Goal: Task Accomplishment & Management: Complete application form

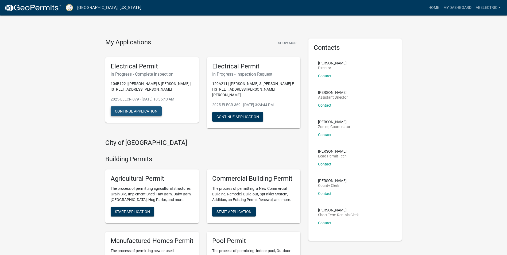
click at [156, 110] on button "Continue Application" at bounding box center [136, 111] width 51 height 10
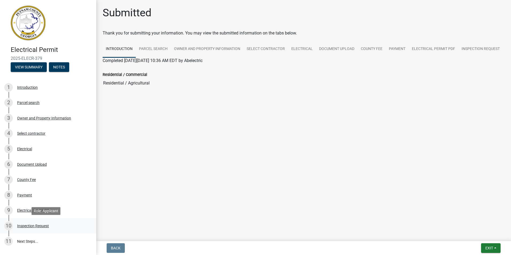
click at [47, 227] on div "Inspection Request" at bounding box center [33, 226] width 32 height 4
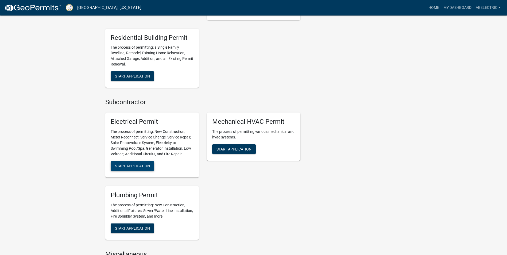
scroll to position [267, 0]
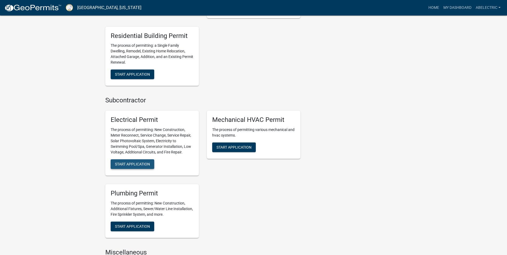
click at [144, 162] on span "Start Application" at bounding box center [132, 164] width 35 height 4
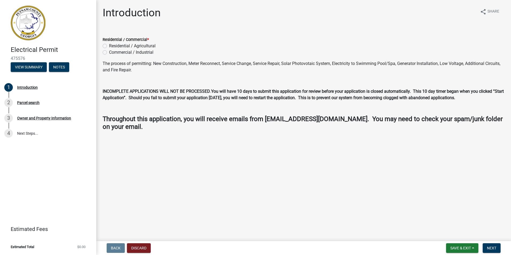
click at [109, 45] on label "Residential / Agricultural" at bounding box center [132, 46] width 46 height 6
click at [109, 45] on input "Residential / Agricultural" at bounding box center [110, 44] width 3 height 3
radio input "true"
click at [491, 249] on span "Next" at bounding box center [491, 248] width 9 height 4
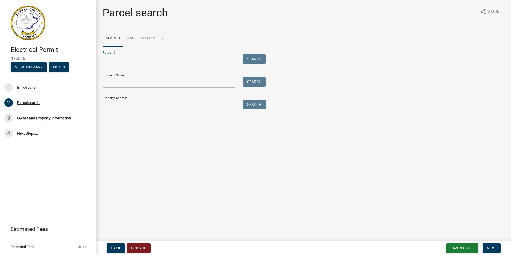
click at [179, 61] on input "Parcel ID:" at bounding box center [169, 59] width 132 height 11
click at [145, 57] on input "Parcel ID:" at bounding box center [169, 59] width 132 height 11
type input "A"
type input "120A82"
click at [259, 60] on button "Search" at bounding box center [254, 59] width 23 height 10
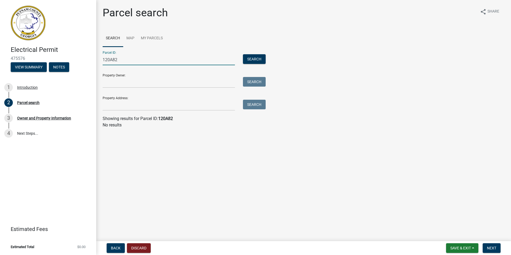
drag, startPoint x: 131, startPoint y: 59, endPoint x: 68, endPoint y: 54, distance: 62.7
click at [74, 60] on div "Electrical Permit 475576 View Summary Notes 1 Introduction 2 Parcel search 3 Ow…" at bounding box center [255, 127] width 511 height 255
click at [121, 106] on input "Property Address:" at bounding box center [169, 105] width 132 height 11
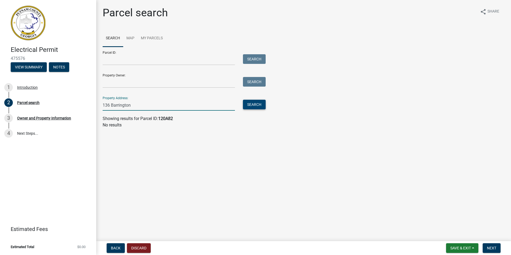
type input "136 Barrington"
click at [259, 109] on button "Search" at bounding box center [254, 105] width 23 height 10
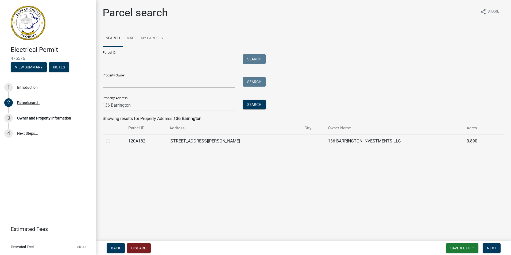
click at [109, 143] on div at bounding box center [114, 141] width 16 height 6
click at [112, 138] on label at bounding box center [112, 138] width 0 height 0
click at [112, 141] on input "radio" at bounding box center [113, 139] width 3 height 3
radio input "true"
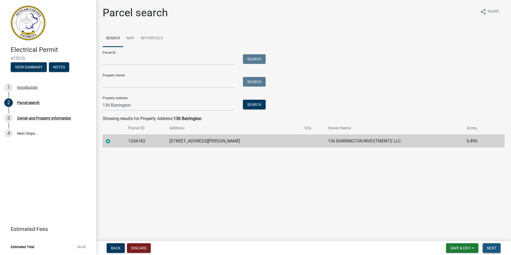
click at [499, 250] on button "Next" at bounding box center [492, 248] width 18 height 10
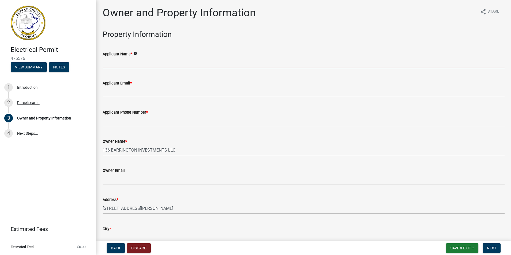
click at [130, 61] on input "Applicant Name *" at bounding box center [304, 62] width 402 height 11
type input "[PERSON_NAME]"
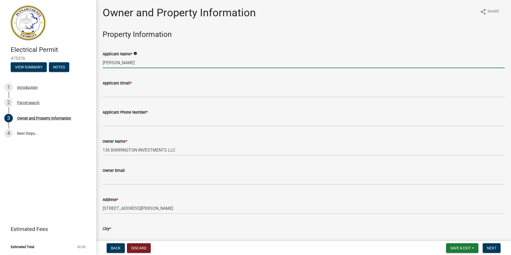
type input "[EMAIL_ADDRESS][DOMAIN_NAME]"
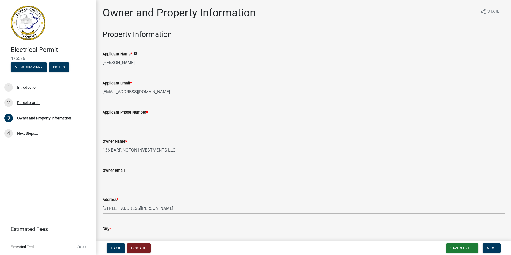
type input "4783965998"
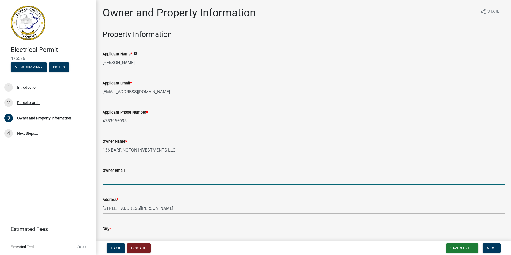
type input "[PERSON_NAME][EMAIL_ADDRESS][DOMAIN_NAME]"
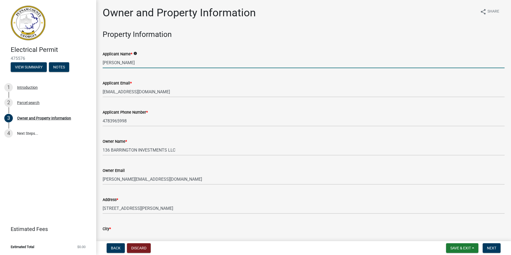
type input "Eatonton"
type input "[STREET_ADDRESS][PERSON_NAME]"
type input "Eatonton"
type input "GA"
type input "31024"
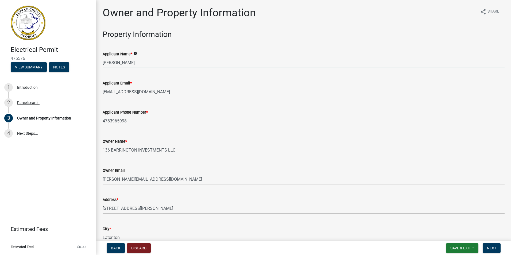
type input "[PERSON_NAME]"
type input "A&B Electric Co & Services"
type input "[PHONE_NUMBER]"
type input "[STREET_ADDRESS]"
type input "Eatonton"
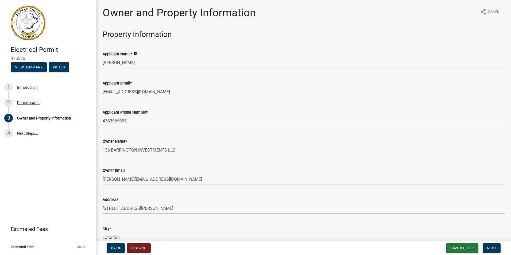
type input "GA"
type input "31024"
type input "[EMAIL_ADDRESS][DOMAIN_NAME]"
type input "EN006450"
type input "[DATE]"
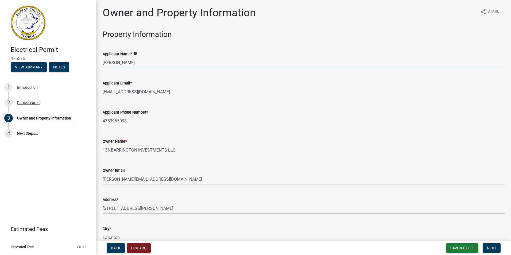
type input "2024-BLR-239"
type input "[DATE]"
type input "[PERSON_NAME]"
type input "7068161082"
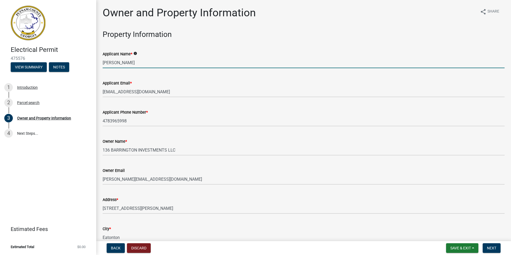
select select "9"
select select "2025"
select select "9"
select select "2025"
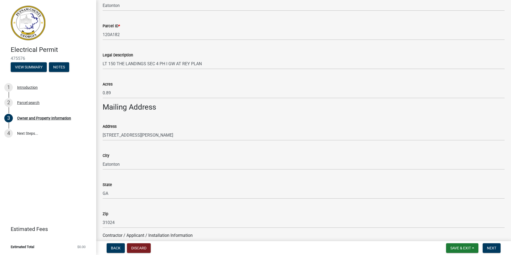
scroll to position [214, 0]
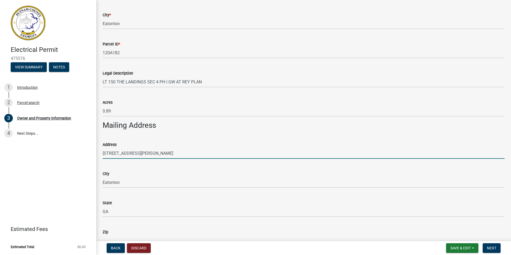
drag, startPoint x: 168, startPoint y: 152, endPoint x: 91, endPoint y: 142, distance: 77.1
click at [92, 143] on div "Electrical Permit 475576 View Summary Notes 1 Introduction 2 Parcel search 3 Ow…" at bounding box center [255, 127] width 511 height 255
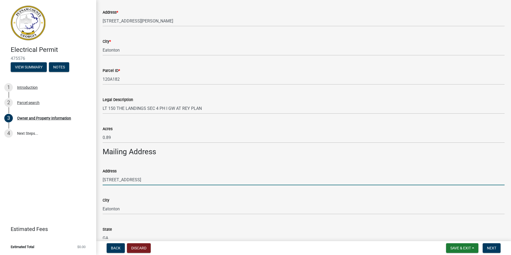
scroll to position [187, 0]
drag, startPoint x: 152, startPoint y: 182, endPoint x: 101, endPoint y: 180, distance: 51.4
click at [101, 180] on div "Address [STREET_ADDRESS]" at bounding box center [304, 173] width 410 height 25
type input "[STREET_ADDRESS][PERSON_NAME]"
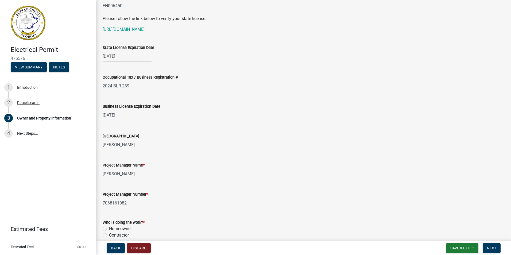
scroll to position [748, 0]
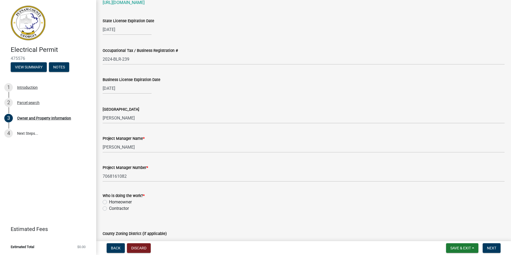
click at [109, 208] on label "Contractor" at bounding box center [119, 208] width 20 height 6
click at [109, 208] on input "Contractor" at bounding box center [110, 206] width 3 height 3
radio input "true"
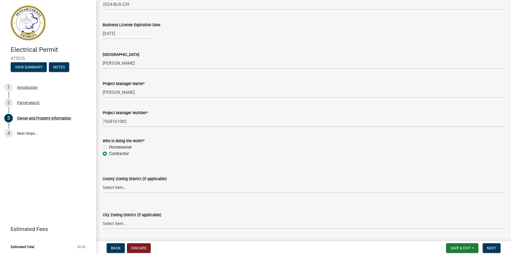
scroll to position [828, 0]
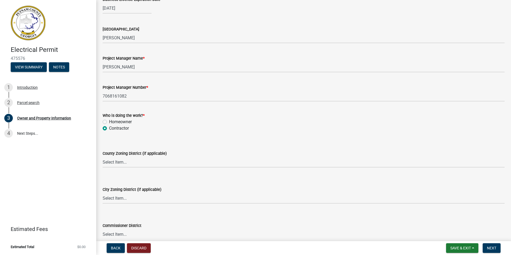
click at [168, 168] on wm-data-entity-input "County Zoning District (if applicable) Select Item... AG-1 R-1R R-1 R-2 MHP RM-…" at bounding box center [304, 154] width 402 height 36
click at [170, 164] on select "Select Item... AG-1 R-1R R-1 R-2 MHP RM-1 RM-3 C-1 C-2 I-M PUD N/A" at bounding box center [304, 162] width 402 height 11
click at [103, 157] on select "Select Item... AG-1 R-1R R-1 R-2 MHP RM-1 RM-3 C-1 C-2 I-M PUD N/A" at bounding box center [304, 162] width 402 height 11
select select "0688c8c3-ca83-4764-a677-531fbc17e6cb"
click at [142, 198] on select "Select Item... A-1 A-2 R-1 R-2 R-3 R-4 MHP C-1 C-2 I-1 I-2 DB FH H-P N/A" at bounding box center [304, 198] width 402 height 11
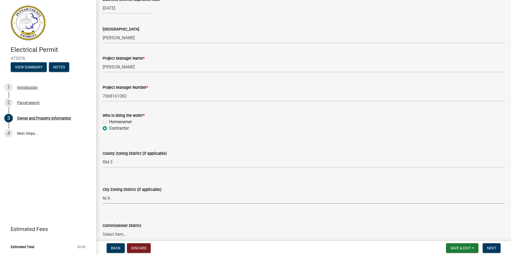
click at [103, 193] on select "Select Item... A-1 A-2 R-1 R-2 R-3 R-4 MHP C-1 C-2 I-1 I-2 DB FH H-P N/A" at bounding box center [304, 198] width 402 height 11
select select "83394b22-4a11-496c-8e5c-75ade2e72faf"
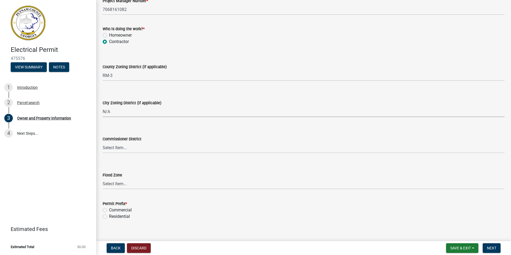
scroll to position [921, 0]
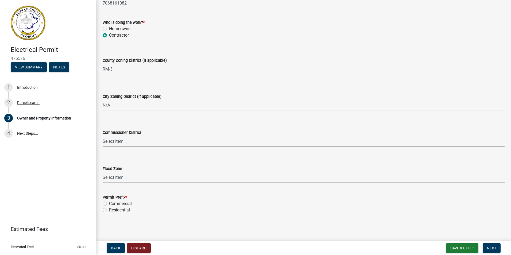
click at [120, 145] on select "Select Item... District 1 District 2 District 3 District 4" at bounding box center [304, 141] width 402 height 11
click at [103, 136] on select "Select Item... District 1 District 2 District 3 District 4" at bounding box center [304, 141] width 402 height 11
select select "ece5c1a9-df30-4702-9587-5deee23533b7"
click at [120, 177] on select "Select Item... Zone A Zone V Zone A99 Zone AE Zone AO Zone AH Zone VE Zone AR Z…" at bounding box center [304, 177] width 402 height 11
click at [147, 173] on select "Select Item... Zone A Zone V Zone A99 Zone AE Zone AO Zone AH Zone VE Zone AR Z…" at bounding box center [304, 177] width 402 height 11
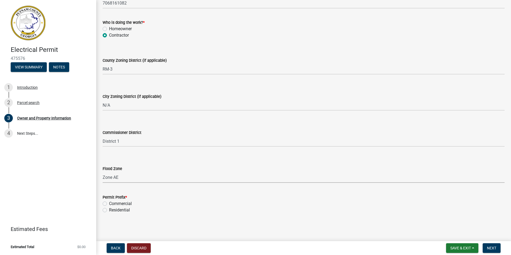
click at [103, 172] on select "Select Item... Zone A Zone V Zone A99 Zone AE Zone AO Zone AH Zone VE Zone AR Z…" at bounding box center [304, 177] width 402 height 11
select select "7e5ee852-7dad-4002-9c8c-99bf8b4202a5"
click at [109, 211] on label "Residential" at bounding box center [119, 210] width 21 height 6
click at [109, 210] on input "Residential" at bounding box center [110, 208] width 3 height 3
radio input "true"
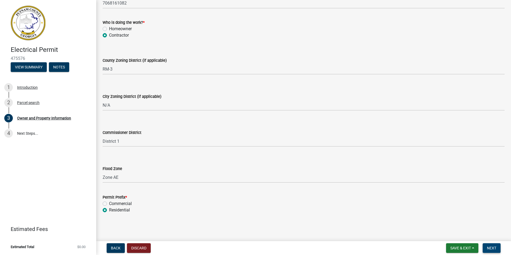
click at [488, 249] on span "Next" at bounding box center [491, 248] width 9 height 4
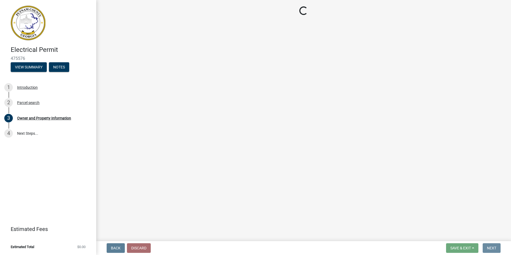
scroll to position [0, 0]
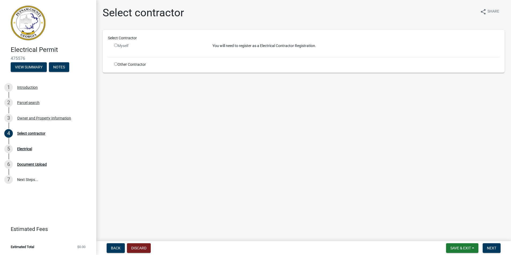
click at [115, 64] on input "radio" at bounding box center [115, 63] width 3 height 3
radio input "true"
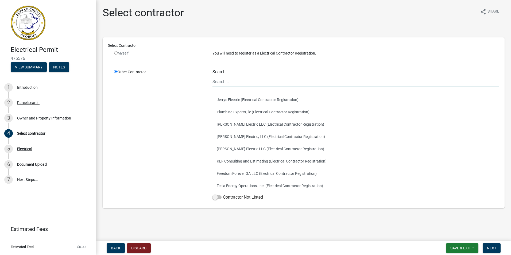
click at [216, 82] on input "Search" at bounding box center [355, 81] width 287 height 11
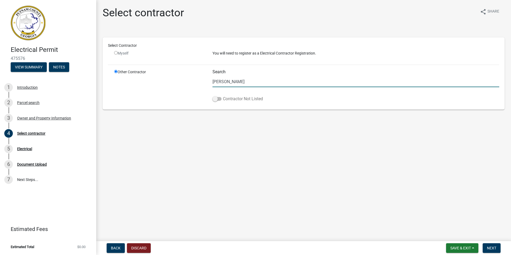
type input "[PERSON_NAME]"
click at [220, 99] on span at bounding box center [216, 99] width 9 height 4
click at [223, 96] on input "Contractor Not Listed" at bounding box center [223, 96] width 0 height 0
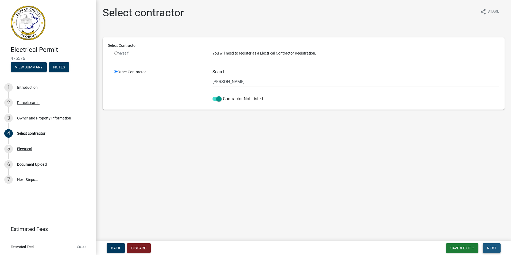
click at [497, 250] on button "Next" at bounding box center [492, 248] width 18 height 10
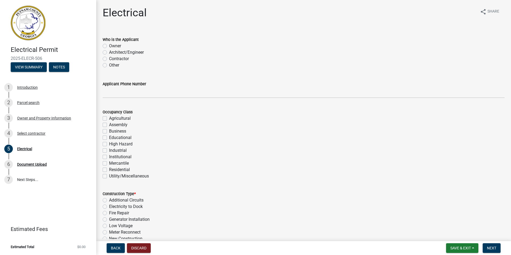
click at [109, 58] on label "Contractor" at bounding box center [119, 59] width 20 height 6
click at [109, 58] on input "Contractor" at bounding box center [110, 57] width 3 height 3
radio input "true"
click at [109, 168] on label "Residential" at bounding box center [119, 169] width 21 height 6
click at [109, 168] on input "Residential" at bounding box center [110, 167] width 3 height 3
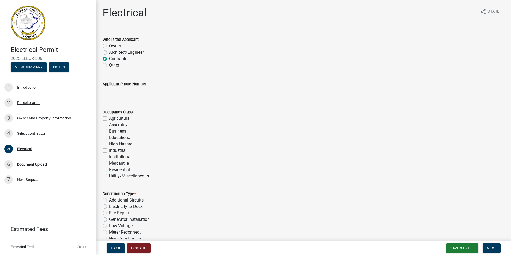
checkbox input "true"
checkbox input "false"
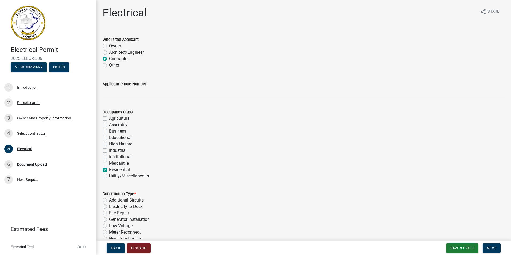
checkbox input "false"
checkbox input "true"
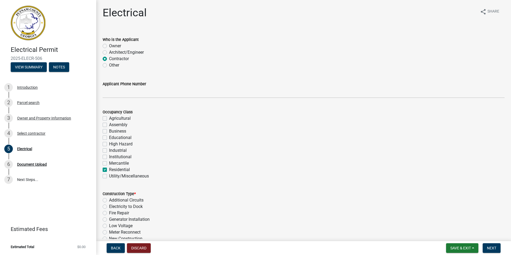
checkbox input "false"
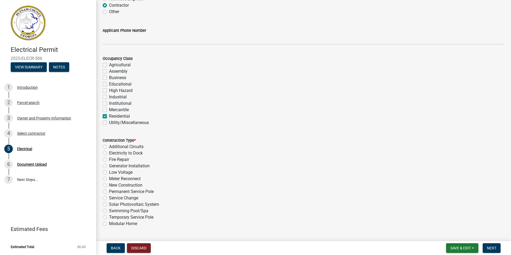
scroll to position [80, 0]
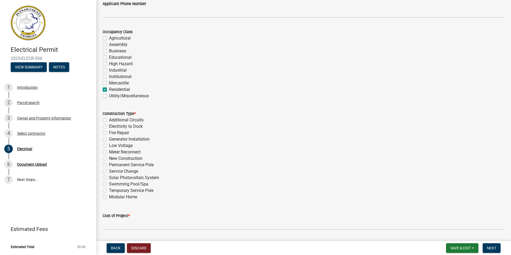
click at [109, 191] on label "Temporary Service Pole" at bounding box center [131, 190] width 44 height 6
click at [109, 191] on input "Temporary Service Pole" at bounding box center [110, 188] width 3 height 3
radio input "true"
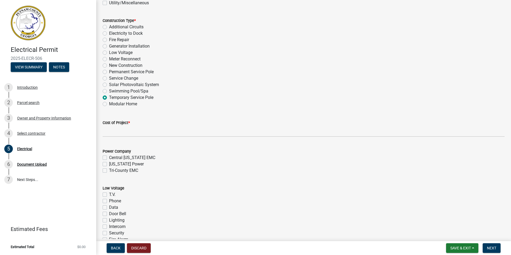
scroll to position [187, 0]
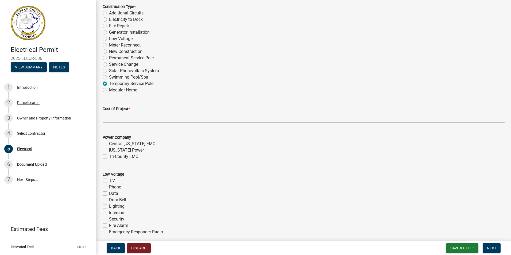
click at [109, 155] on label "Tri-County EMC" at bounding box center [123, 156] width 29 height 6
click at [109, 155] on input "Tri-County EMC" at bounding box center [110, 154] width 3 height 3
checkbox input "true"
checkbox input "false"
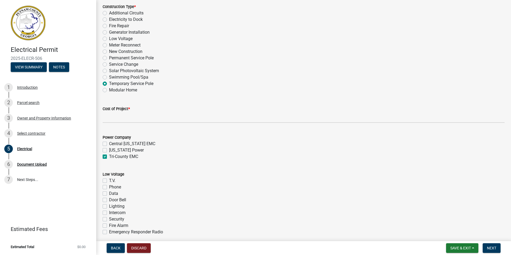
checkbox input "true"
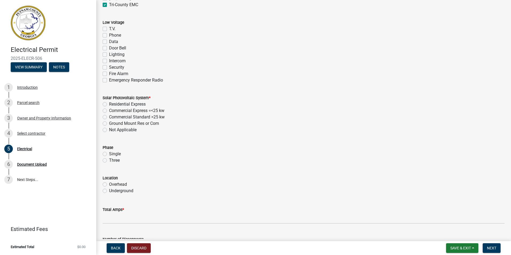
scroll to position [347, 0]
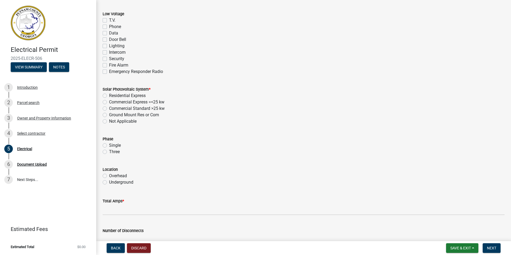
click at [109, 122] on label "Not Applicable" at bounding box center [123, 121] width 28 height 6
click at [109, 122] on input "Not Applicable" at bounding box center [110, 119] width 3 height 3
radio input "true"
click at [457, 251] on button "Save & Exit" at bounding box center [462, 248] width 32 height 10
click at [462, 234] on button "Save & Exit" at bounding box center [457, 234] width 43 height 13
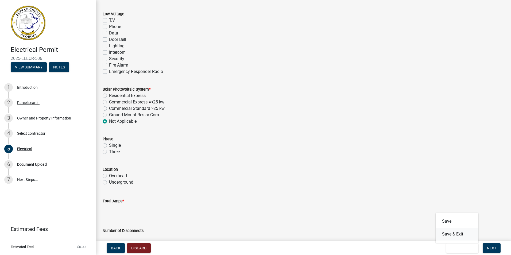
scroll to position [0, 0]
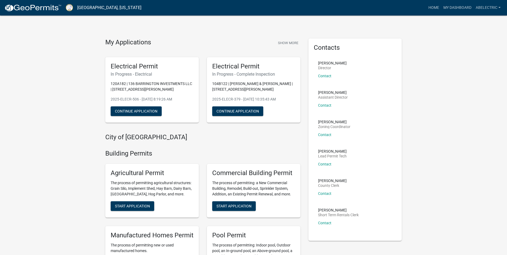
click at [242, 90] on p "104B122 | [PERSON_NAME] & [PERSON_NAME] | [STREET_ADDRESS][PERSON_NAME]" at bounding box center [253, 86] width 83 height 11
click at [238, 113] on button "Continue Application" at bounding box center [237, 111] width 51 height 10
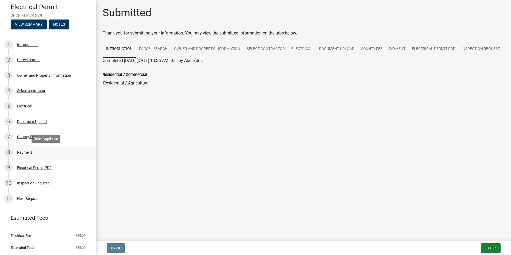
scroll to position [44, 0]
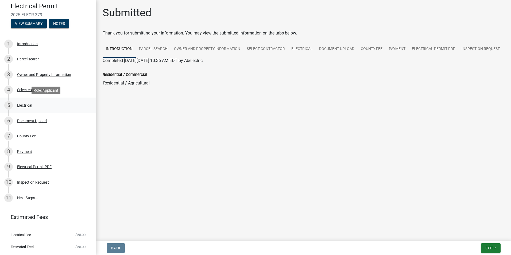
click at [25, 105] on div "Electrical" at bounding box center [24, 105] width 15 height 4
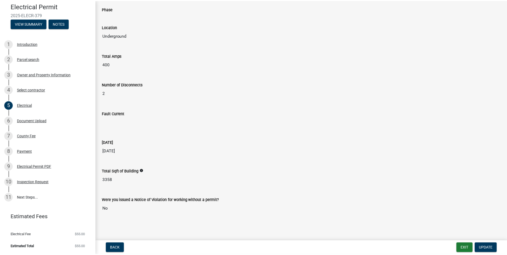
scroll to position [237, 0]
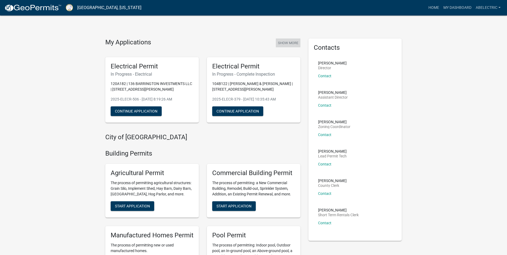
click at [294, 42] on button "Show More" at bounding box center [288, 42] width 25 height 9
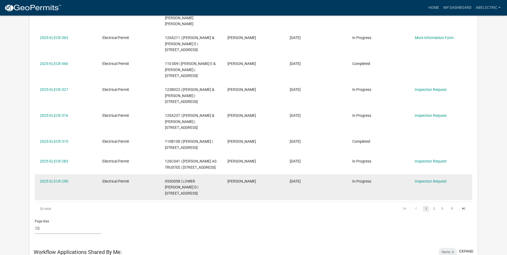
scroll to position [204, 0]
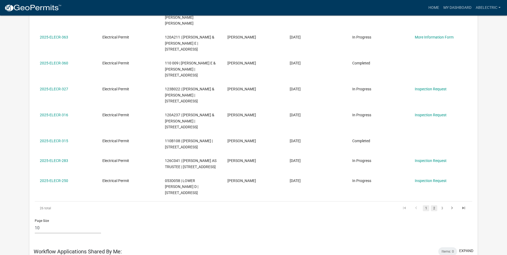
click at [434, 205] on link "2" at bounding box center [434, 208] width 6 height 6
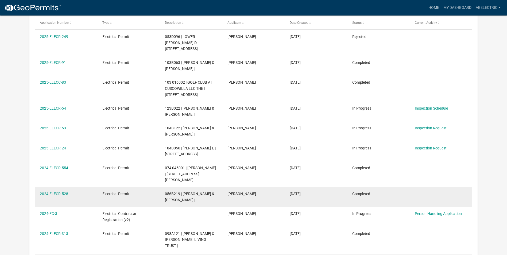
scroll to position [71, 0]
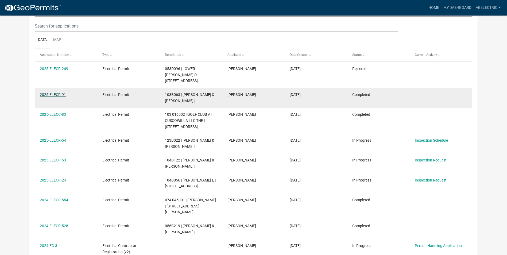
click at [60, 92] on link "2025-ELECR-91" at bounding box center [53, 94] width 26 height 4
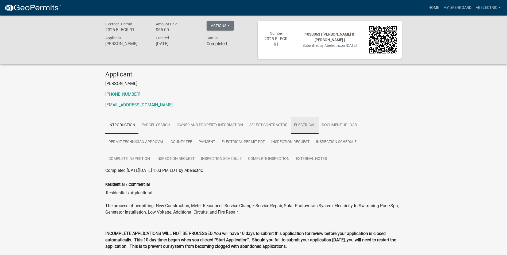
click at [303, 126] on link "Electrical" at bounding box center [305, 125] width 28 height 17
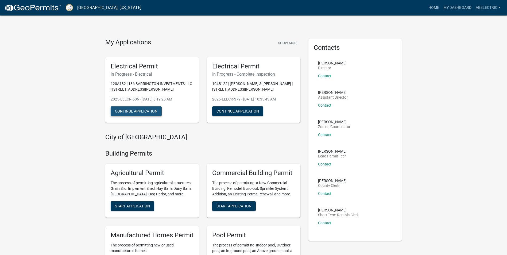
click at [153, 112] on button "Continue Application" at bounding box center [136, 111] width 51 height 10
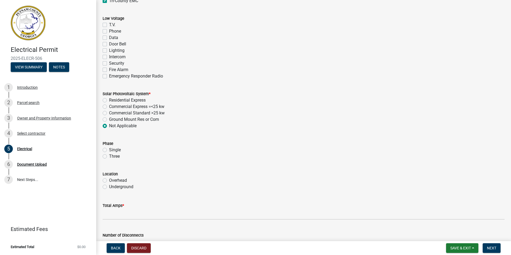
scroll to position [347, 0]
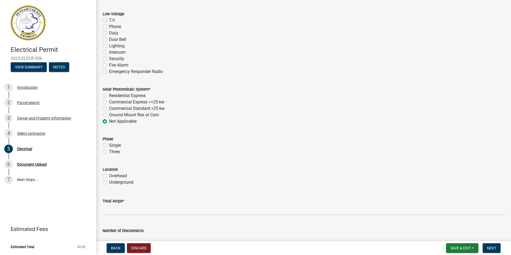
click at [109, 145] on label "Single" at bounding box center [115, 145] width 12 height 6
click at [109, 145] on input "Single" at bounding box center [110, 143] width 3 height 3
radio input "true"
click at [109, 182] on label "Underground" at bounding box center [121, 182] width 24 height 6
click at [109, 182] on input "Underground" at bounding box center [110, 180] width 3 height 3
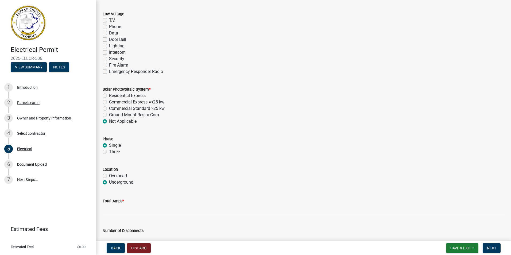
radio input "true"
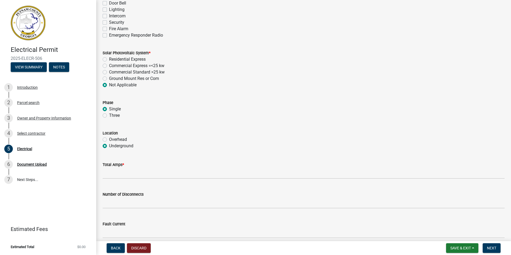
scroll to position [401, 0]
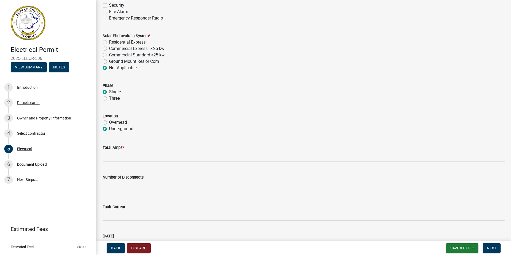
click at [109, 122] on label "Overhead" at bounding box center [118, 122] width 18 height 6
click at [109, 122] on input "Overhead" at bounding box center [110, 120] width 3 height 3
radio input "true"
click at [109, 130] on label "Underground" at bounding box center [121, 129] width 24 height 6
click at [109, 129] on input "Underground" at bounding box center [110, 127] width 3 height 3
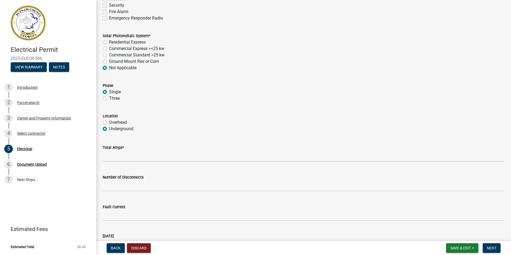
radio input "true"
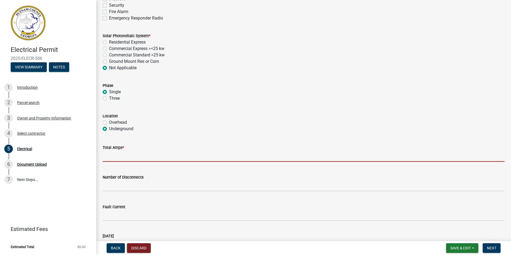
click at [114, 161] on input "text" at bounding box center [304, 156] width 402 height 11
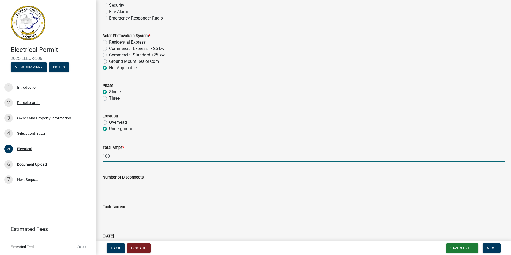
type input "100"
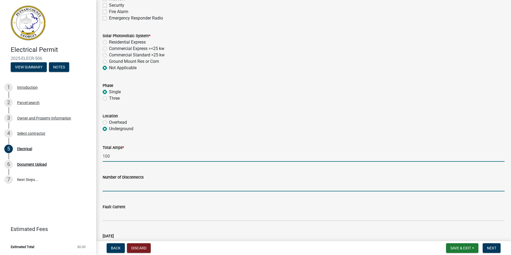
click at [131, 187] on input "text" at bounding box center [304, 185] width 402 height 11
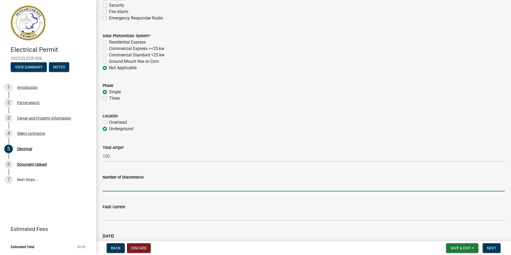
type input "1"
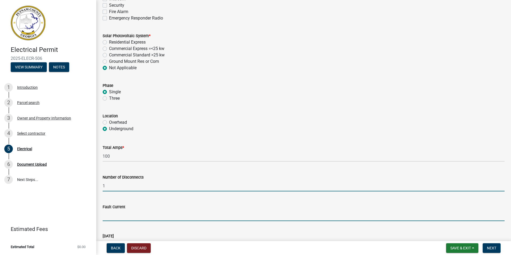
click at [121, 219] on input "Fault Current" at bounding box center [304, 215] width 402 height 11
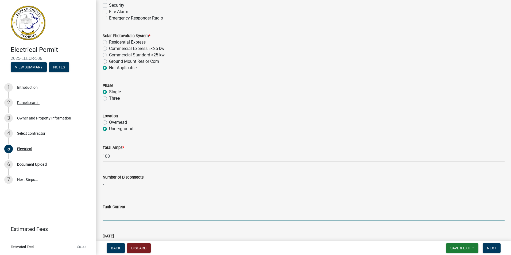
type input "60"
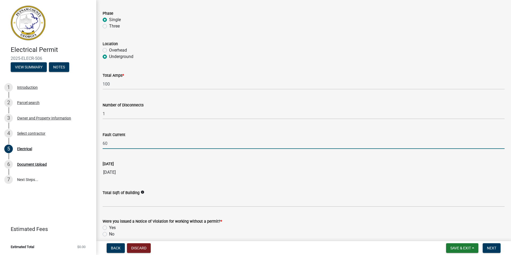
scroll to position [481, 0]
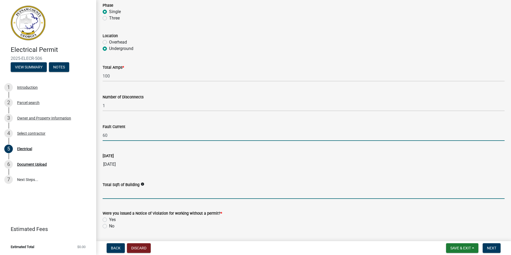
click at [113, 196] on input "text" at bounding box center [304, 193] width 402 height 11
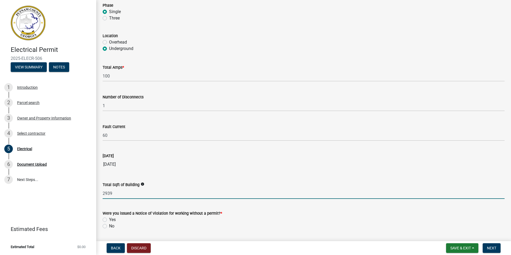
type input "2939"
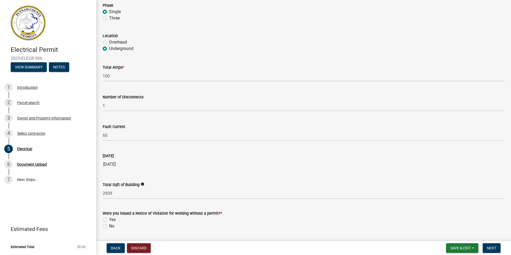
click at [109, 227] on label "No" at bounding box center [111, 226] width 5 height 6
click at [109, 226] on input "No" at bounding box center [110, 224] width 3 height 3
radio input "true"
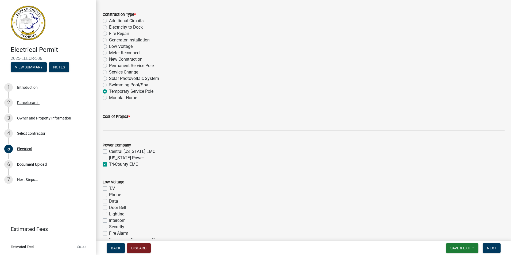
scroll to position [176, 0]
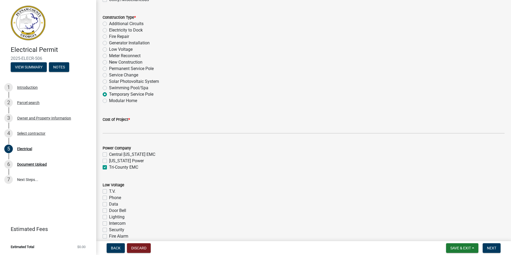
click at [199, 122] on div "Cost of Project *" at bounding box center [304, 119] width 402 height 6
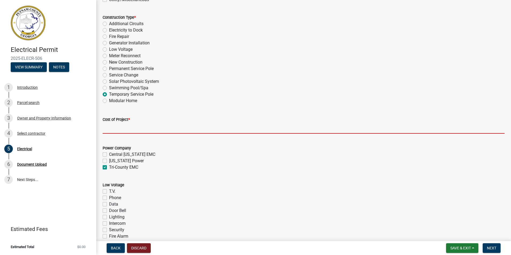
click at [198, 130] on input "text" at bounding box center [304, 128] width 402 height 11
type input "500"
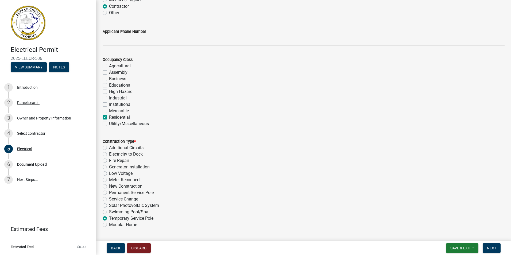
scroll to position [0, 0]
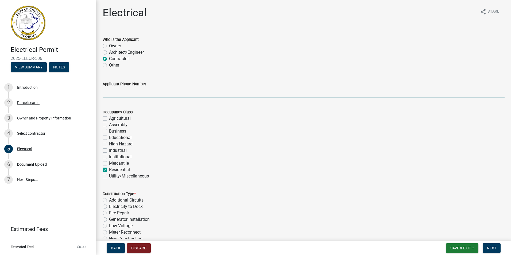
click at [173, 95] on input "Applicant Phone Number" at bounding box center [304, 92] width 402 height 11
type input "4783965998"
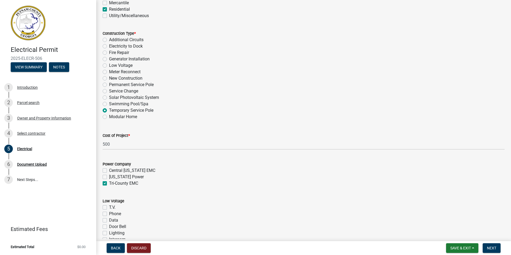
scroll to position [294, 0]
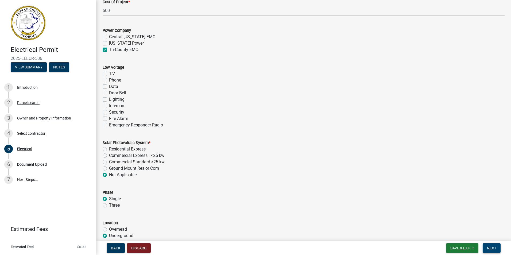
click at [490, 249] on span "Next" at bounding box center [491, 248] width 9 height 4
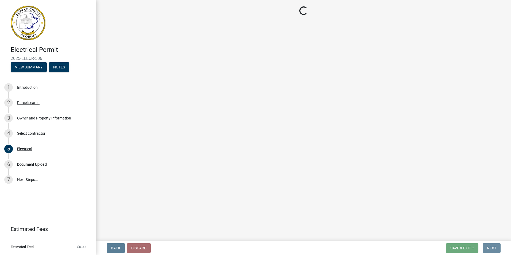
scroll to position [0, 0]
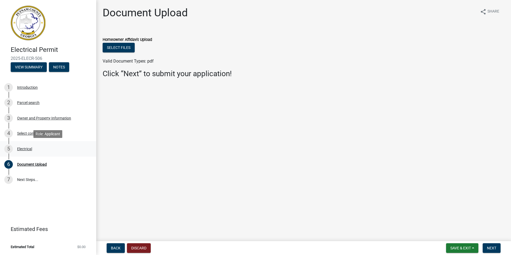
click at [20, 145] on div "5 Electrical" at bounding box center [45, 149] width 83 height 9
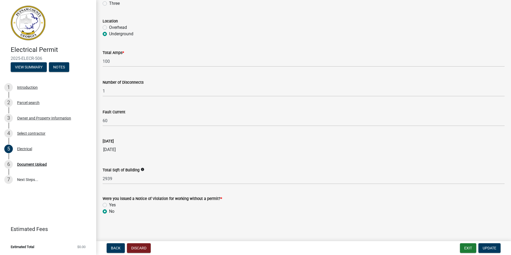
scroll to position [497, 0]
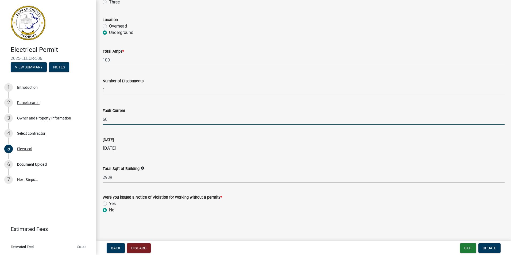
click at [114, 121] on input "60" at bounding box center [304, 119] width 402 height 11
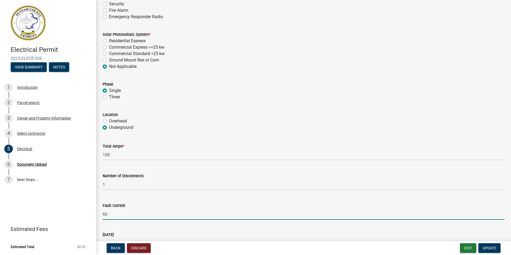
scroll to position [390, 0]
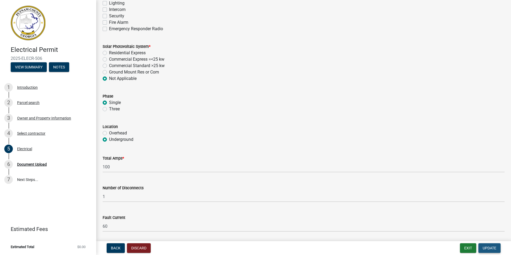
click at [499, 246] on button "Update" at bounding box center [489, 248] width 22 height 10
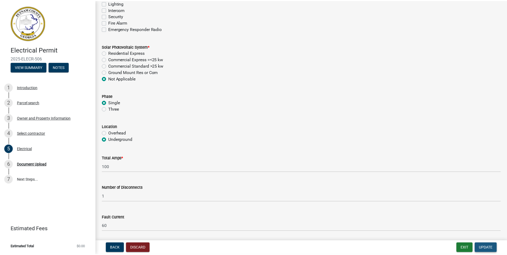
scroll to position [0, 0]
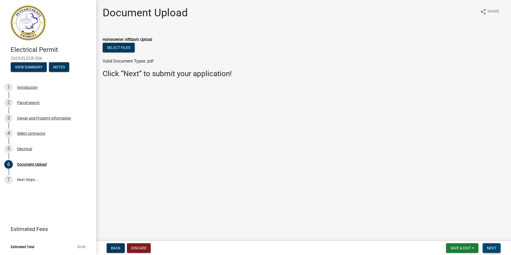
click at [494, 250] on span "Next" at bounding box center [491, 248] width 9 height 4
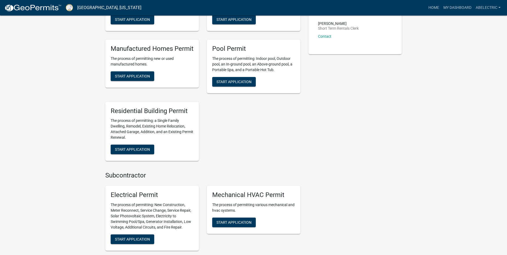
scroll to position [187, 0]
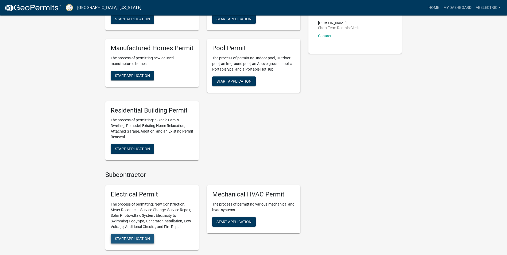
click at [147, 240] on span "Start Application" at bounding box center [132, 238] width 35 height 4
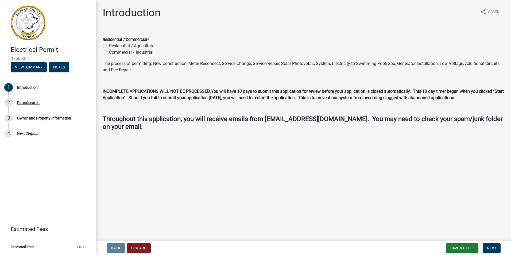
click at [109, 46] on label "Residential / Agricultural" at bounding box center [132, 46] width 46 height 6
click at [109, 46] on input "Residential / Agricultural" at bounding box center [110, 44] width 3 height 3
radio input "true"
click at [494, 247] on span "Next" at bounding box center [491, 248] width 9 height 4
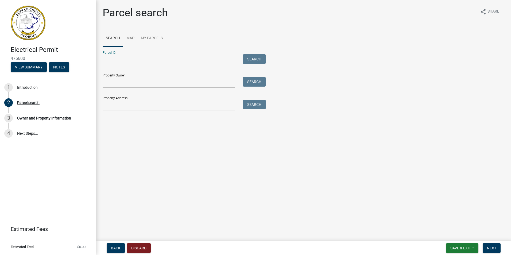
click at [192, 61] on input "Parcel ID:" at bounding box center [169, 59] width 132 height 11
click at [176, 60] on input "Parcel ID:" at bounding box center [169, 59] width 132 height 11
type input "120A182"
click at [260, 55] on button "Search" at bounding box center [254, 59] width 23 height 10
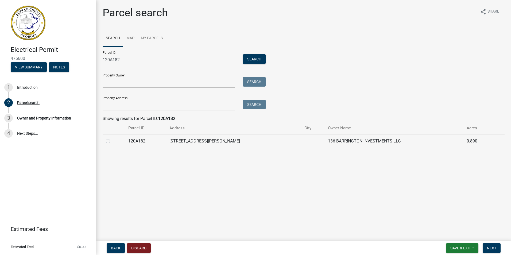
click at [112, 138] on label at bounding box center [112, 138] width 0 height 0
click at [112, 139] on input "radio" at bounding box center [113, 139] width 3 height 3
radio input "true"
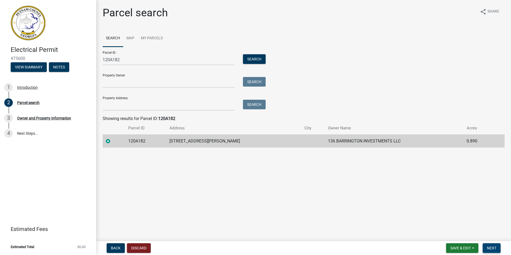
click at [496, 247] on span "Next" at bounding box center [491, 248] width 9 height 4
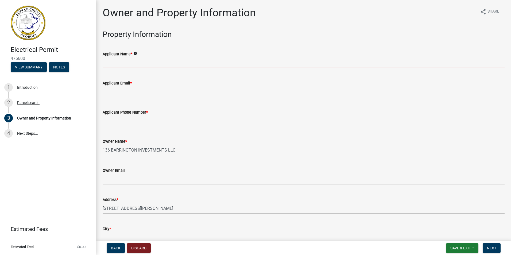
click at [127, 57] on input "Applicant Name *" at bounding box center [304, 62] width 402 height 11
type input "[PERSON_NAME]"
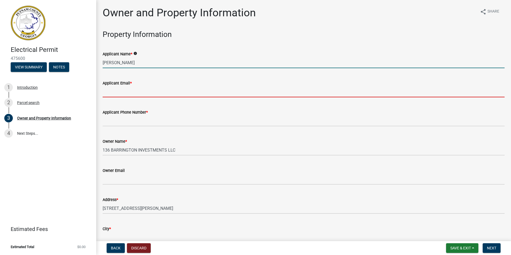
type input "[EMAIL_ADDRESS][DOMAIN_NAME]"
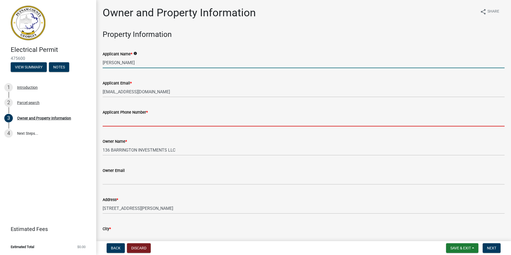
type input "4783965998"
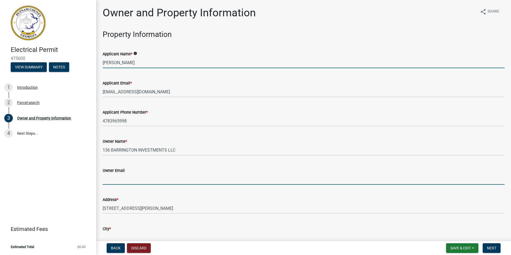
type input "[PERSON_NAME][EMAIL_ADDRESS][DOMAIN_NAME]"
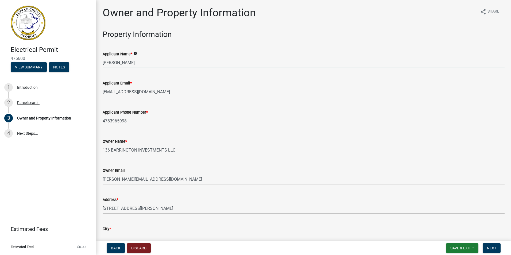
type input "Eatonton"
type input "[STREET_ADDRESS][PERSON_NAME]"
type input "Eatonton"
type input "GA"
type input "31024"
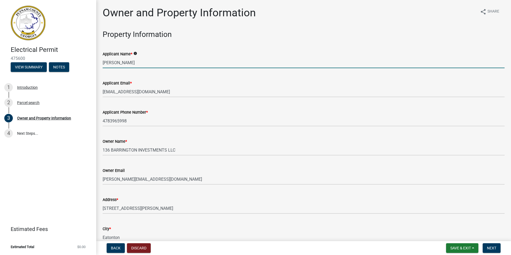
type input "[PERSON_NAME]"
type input "A&B Electric Co & Services"
type input "[PHONE_NUMBER]"
type input "[STREET_ADDRESS]"
type input "Eatonton"
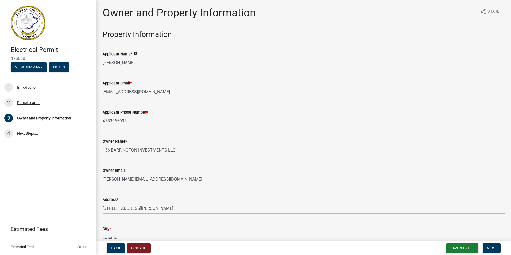
type input "GA"
type input "31024"
type input "[EMAIL_ADDRESS][DOMAIN_NAME]"
type input "EN006450"
type input "[DATE]"
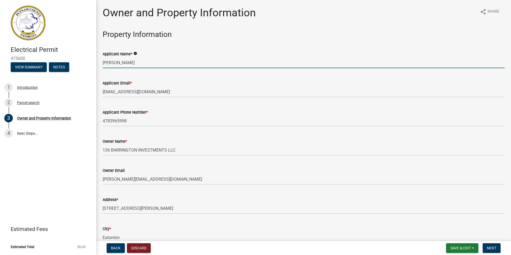
type input "2024-BLR-239"
type input "[DATE]"
type input "[PERSON_NAME]"
type input "7068161082"
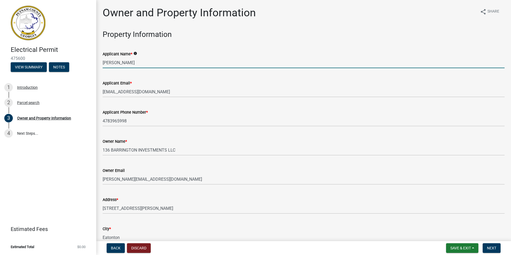
select select "9"
select select "2025"
select select "9"
select select "2025"
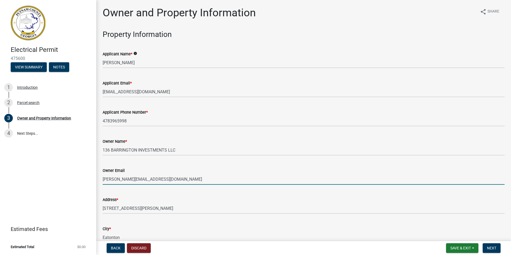
drag, startPoint x: 112, startPoint y: 181, endPoint x: 101, endPoint y: 180, distance: 11.5
click at [101, 180] on div "Owner Email [PERSON_NAME][EMAIL_ADDRESS][DOMAIN_NAME]" at bounding box center [304, 172] width 410 height 25
click at [225, 175] on input "[PERSON_NAME][EMAIL_ADDRESS][DOMAIN_NAME]" at bounding box center [304, 179] width 402 height 11
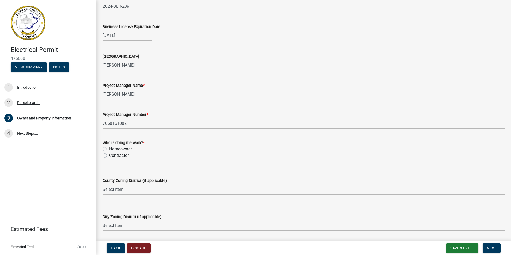
scroll to position [802, 0]
click at [109, 154] on label "Contractor" at bounding box center [119, 155] width 20 height 6
click at [109, 154] on input "Contractor" at bounding box center [110, 153] width 3 height 3
radio input "true"
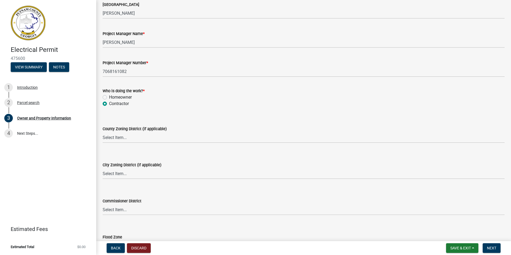
scroll to position [855, 0]
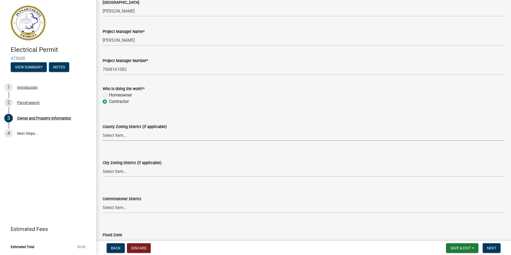
click at [122, 137] on select "Select Item... AG-1 R-1R R-1 R-2 MHP RM-1 RM-3 C-1 C-2 I-M PUD N/A" at bounding box center [304, 135] width 402 height 11
click at [103, 130] on select "Select Item... AG-1 R-1R R-1 R-2 MHP RM-1 RM-3 C-1 C-2 I-M PUD N/A" at bounding box center [304, 135] width 402 height 11
select select "0688c8c3-ca83-4764-a677-531fbc17e6cb"
click at [135, 168] on select "Select Item... A-1 A-2 R-1 R-2 R-3 R-4 MHP C-1 C-2 I-1 I-2 DB FH H-P N/A" at bounding box center [304, 171] width 402 height 11
click at [103, 166] on select "Select Item... A-1 A-2 R-1 R-2 R-3 R-4 MHP C-1 C-2 I-1 I-2 DB FH H-P N/A" at bounding box center [304, 171] width 402 height 11
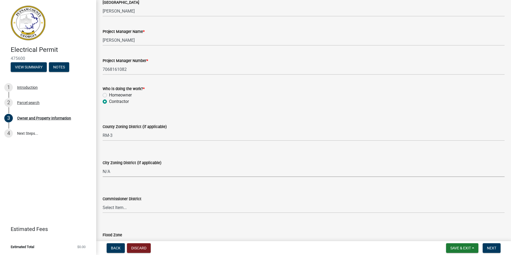
select select "83394b22-4a11-496c-8e5c-75ade2e72faf"
click at [150, 205] on select "Select Item... District 1 District 2 District 3 District 4" at bounding box center [304, 207] width 402 height 11
click at [103, 202] on select "Select Item... District 1 District 2 District 3 District 4" at bounding box center [304, 207] width 402 height 11
select select "ece5c1a9-df30-4702-9587-5deee23533b7"
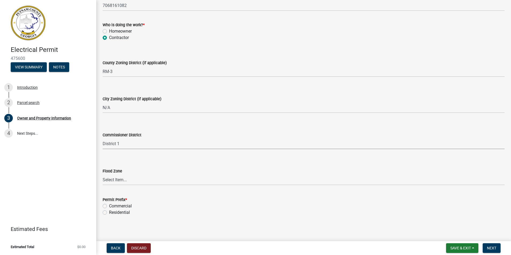
scroll to position [921, 0]
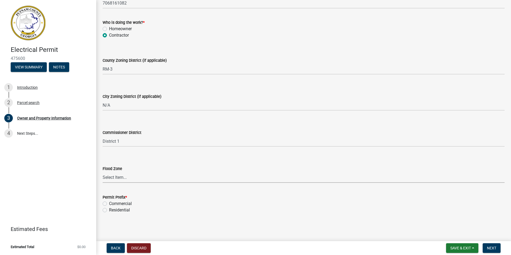
click at [116, 178] on select "Select Item... Zone A Zone V Zone A99 Zone AE Zone AO Zone AH Zone VE Zone AR Z…" at bounding box center [304, 177] width 402 height 11
click at [103, 172] on select "Select Item... Zone A Zone V Zone A99 Zone AE Zone AO Zone AH Zone VE Zone AR Z…" at bounding box center [304, 177] width 402 height 11
select select "7e5ee852-7dad-4002-9c8c-99bf8b4202a5"
click at [109, 209] on label "Residential" at bounding box center [119, 210] width 21 height 6
click at [109, 209] on input "Residential" at bounding box center [110, 208] width 3 height 3
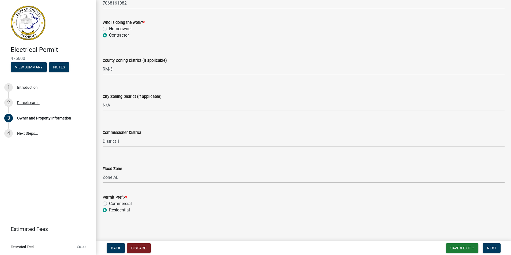
radio input "true"
click at [496, 248] on span "Next" at bounding box center [491, 248] width 9 height 4
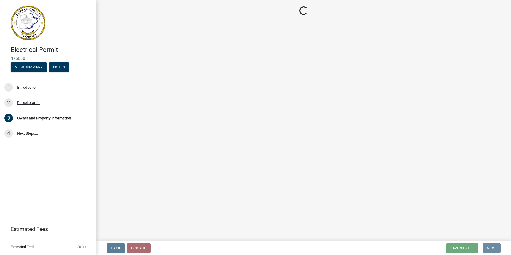
scroll to position [0, 0]
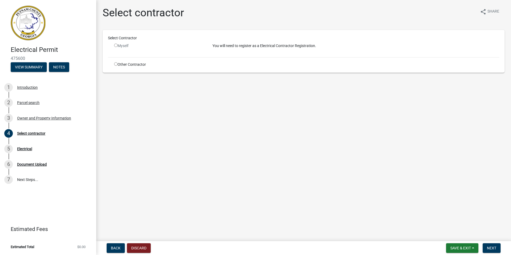
click at [116, 64] on input "radio" at bounding box center [115, 63] width 3 height 3
radio input "true"
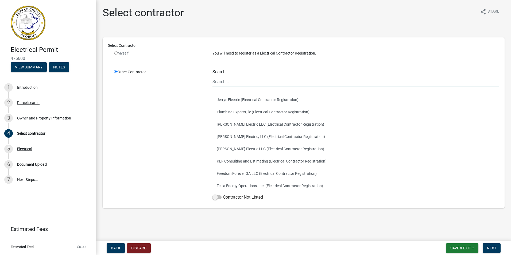
click at [226, 84] on input "Search" at bounding box center [355, 81] width 287 height 11
type input "A&B"
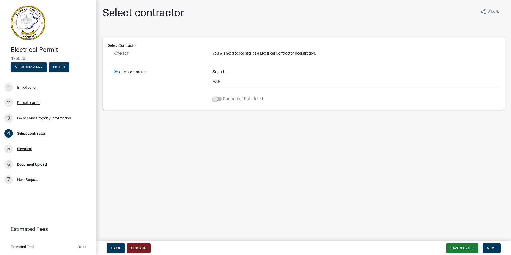
click at [220, 98] on span at bounding box center [216, 99] width 9 height 4
click at [223, 96] on input "Contractor Not Listed" at bounding box center [223, 96] width 0 height 0
click at [490, 248] on span "Next" at bounding box center [491, 248] width 9 height 4
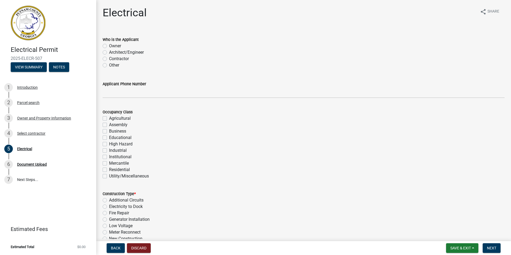
click at [109, 57] on label "Contractor" at bounding box center [119, 59] width 20 height 6
click at [109, 57] on input "Contractor" at bounding box center [110, 57] width 3 height 3
radio input "true"
click at [109, 170] on label "Residential" at bounding box center [119, 169] width 21 height 6
click at [109, 170] on input "Residential" at bounding box center [110, 167] width 3 height 3
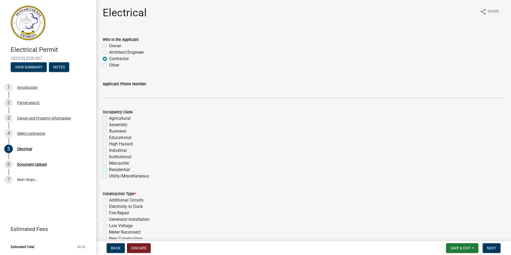
checkbox input "true"
checkbox input "false"
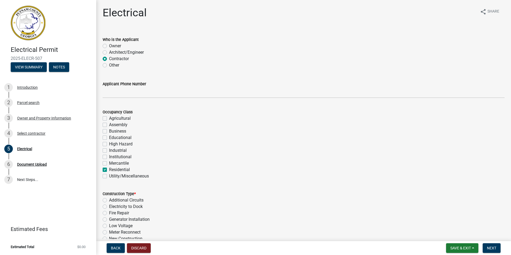
checkbox input "false"
checkbox input "true"
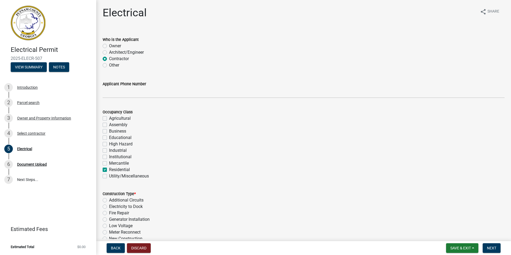
checkbox input "false"
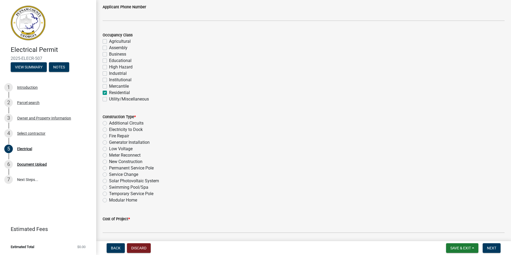
scroll to position [80, 0]
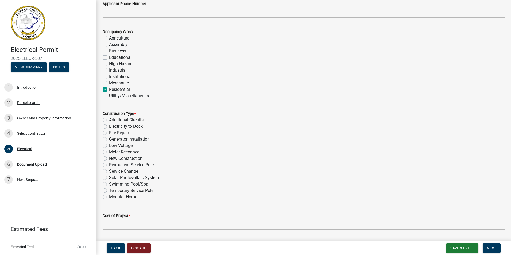
click at [109, 153] on label "Meter Reconnect" at bounding box center [125, 152] width 32 height 6
click at [109, 152] on input "Meter Reconnect" at bounding box center [110, 150] width 3 height 3
radio input "true"
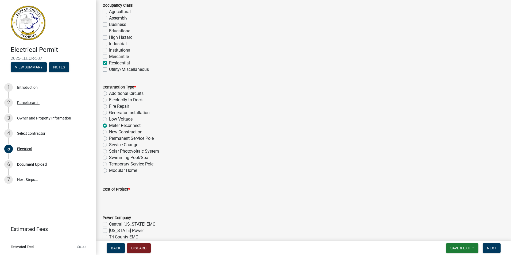
scroll to position [107, 0]
click at [109, 133] on label "New Construction" at bounding box center [125, 132] width 33 height 6
click at [109, 132] on input "New Construction" at bounding box center [110, 130] width 3 height 3
radio input "true"
click at [109, 125] on label "Meter Reconnect" at bounding box center [125, 125] width 32 height 6
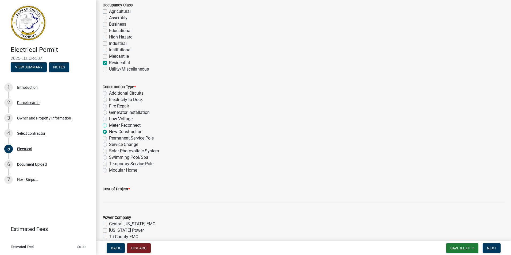
click at [109, 125] on input "Meter Reconnect" at bounding box center [110, 123] width 3 height 3
radio input "true"
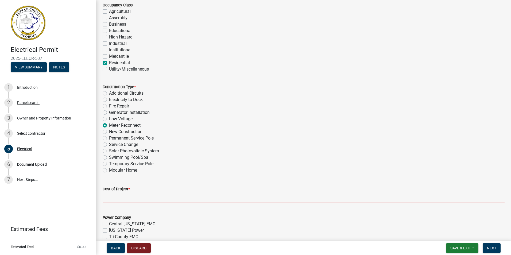
click at [131, 202] on input "text" at bounding box center [304, 197] width 402 height 11
type input "500"
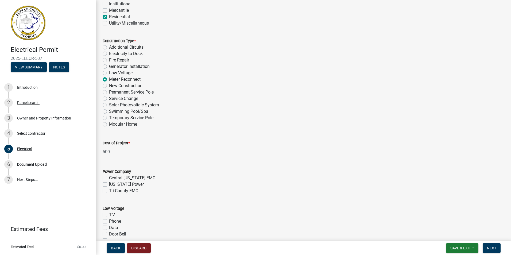
scroll to position [160, 0]
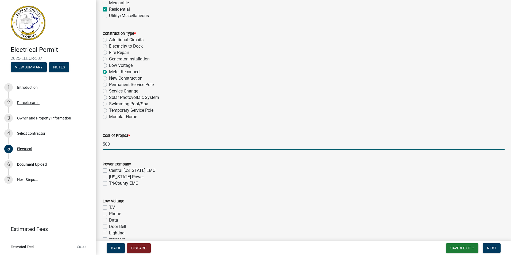
click at [109, 184] on label "Tri-County EMC" at bounding box center [123, 183] width 29 height 6
click at [109, 184] on input "Tri-County EMC" at bounding box center [110, 181] width 3 height 3
checkbox input "true"
checkbox input "false"
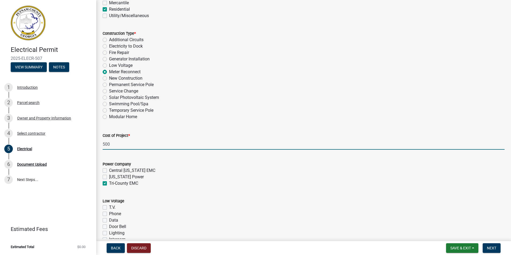
checkbox input "true"
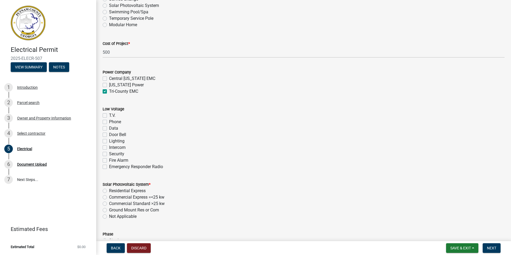
scroll to position [267, 0]
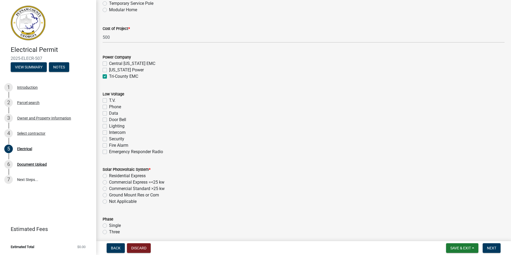
click at [109, 201] on label "Not Applicable" at bounding box center [123, 201] width 28 height 6
click at [109, 201] on input "Not Applicable" at bounding box center [110, 199] width 3 height 3
radio input "true"
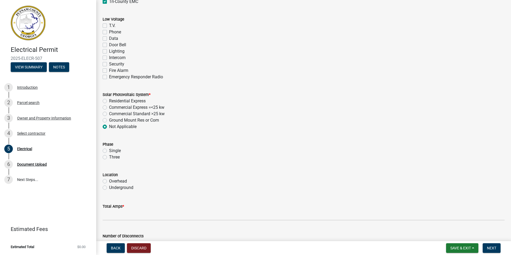
scroll to position [347, 0]
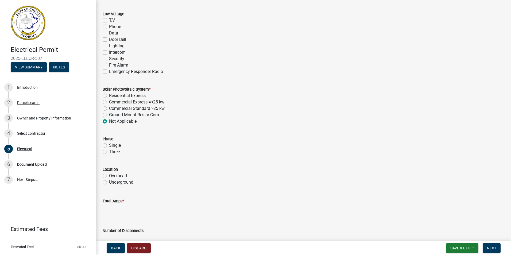
click at [109, 145] on label "Single" at bounding box center [115, 145] width 12 height 6
click at [109, 145] on input "Single" at bounding box center [110, 143] width 3 height 3
radio input "true"
click at [109, 182] on label "Underground" at bounding box center [121, 182] width 24 height 6
click at [109, 182] on input "Underground" at bounding box center [110, 180] width 3 height 3
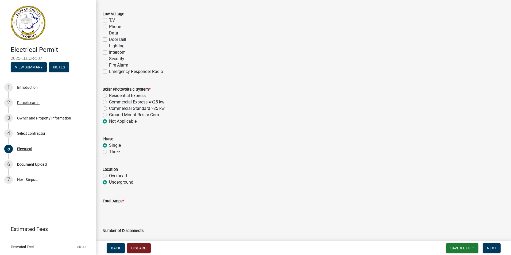
radio input "true"
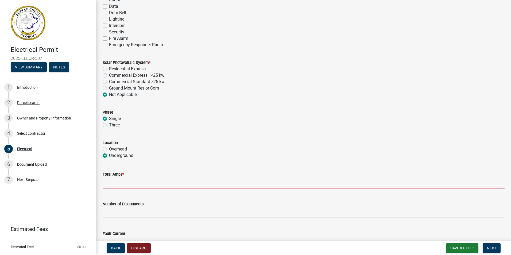
click at [127, 185] on input "text" at bounding box center [304, 182] width 402 height 11
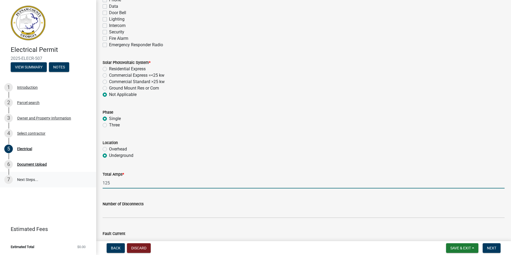
drag, startPoint x: 120, startPoint y: 183, endPoint x: 89, endPoint y: 182, distance: 31.6
click at [89, 182] on div "Electrical Permit 2025-ELECR-507 View Summary Notes 1 Introduction 2 Parcel sea…" at bounding box center [255, 127] width 511 height 255
type input "400"
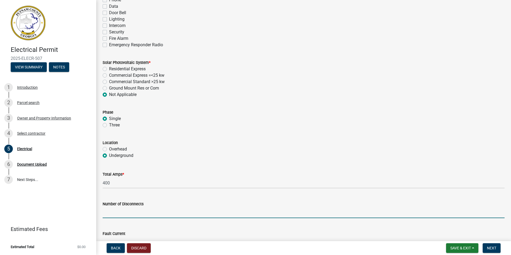
click at [111, 215] on input "text" at bounding box center [304, 212] width 402 height 11
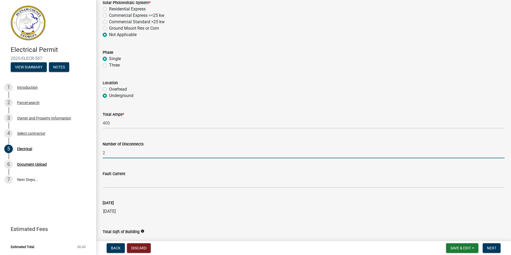
scroll to position [454, 0]
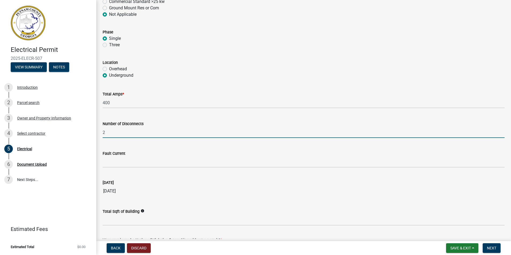
type input "2"
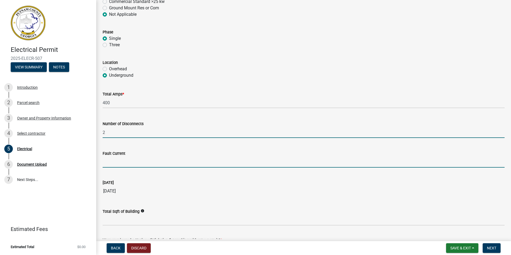
click at [119, 164] on input "Fault Current" at bounding box center [304, 162] width 402 height 11
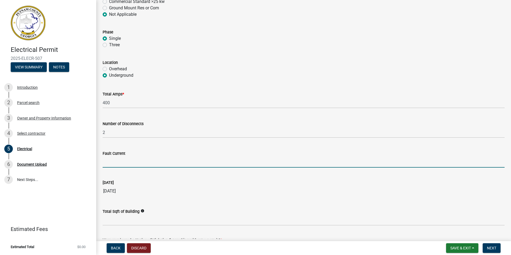
type input "60"
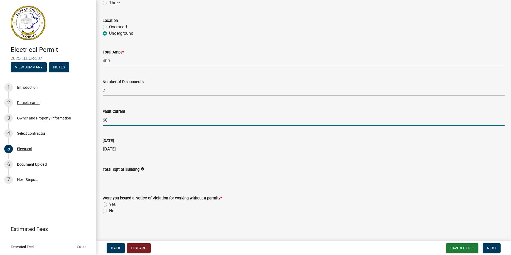
scroll to position [497, 0]
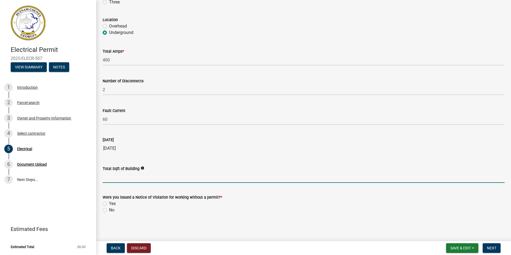
click at [123, 177] on input "text" at bounding box center [304, 177] width 402 height 11
type input "2939"
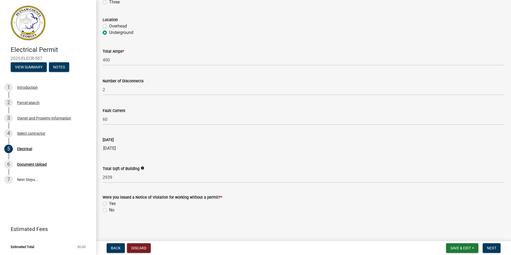
click at [109, 211] on label "No" at bounding box center [111, 210] width 5 height 6
click at [109, 210] on input "No" at bounding box center [110, 208] width 3 height 3
radio input "true"
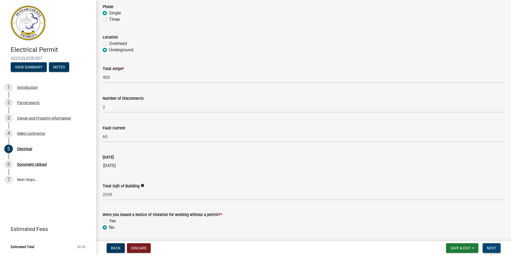
scroll to position [470, 0]
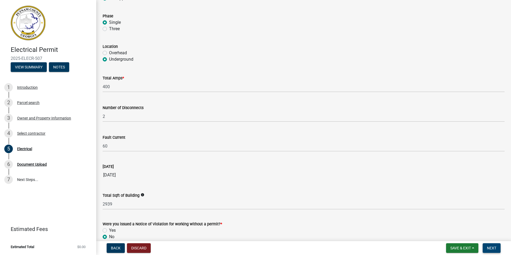
click at [489, 246] on span "Next" at bounding box center [491, 248] width 9 height 4
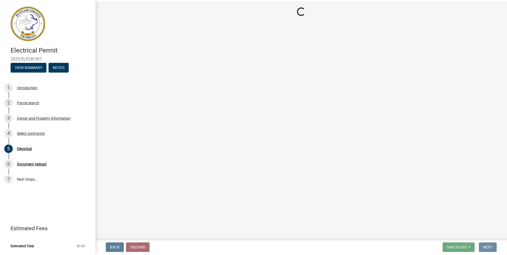
scroll to position [0, 0]
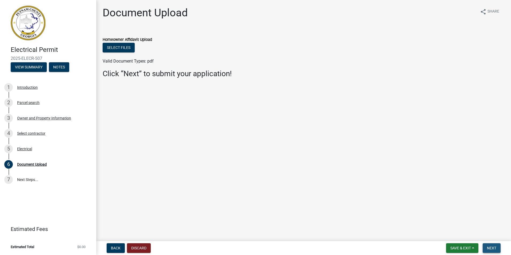
click at [490, 246] on span "Next" at bounding box center [491, 248] width 9 height 4
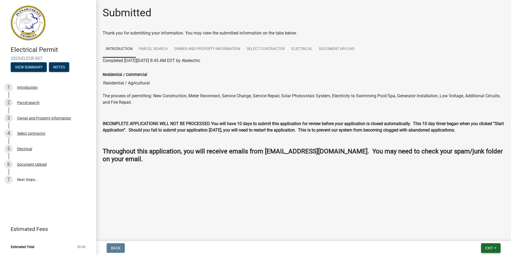
click at [492, 249] on span "Exit" at bounding box center [489, 248] width 8 height 4
click at [479, 232] on button "Save & Exit" at bounding box center [479, 234] width 43 height 13
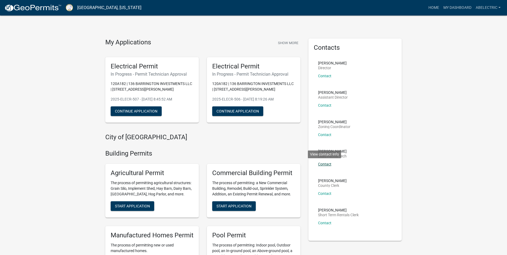
click at [326, 165] on link "Contact" at bounding box center [324, 164] width 13 height 4
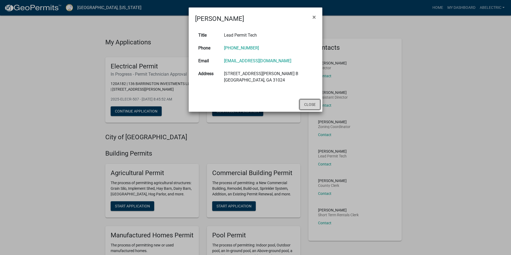
click at [309, 104] on button "Close" at bounding box center [310, 104] width 21 height 10
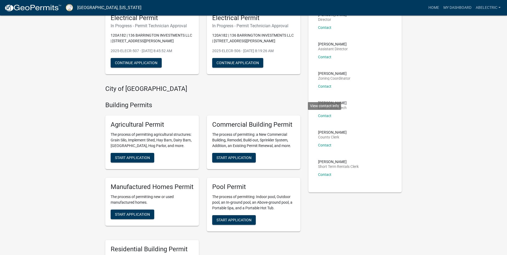
scroll to position [53, 0]
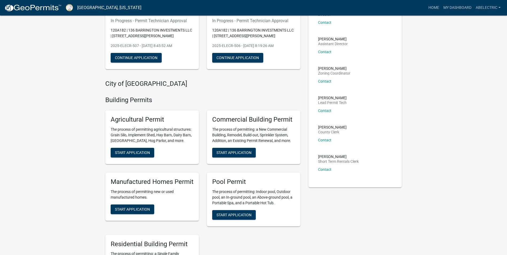
click at [394, 98] on li "[PERSON_NAME] Lead Permit Tech Contact View contact info" at bounding box center [355, 106] width 83 height 29
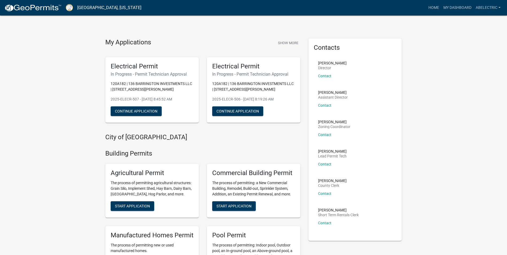
scroll to position [27, 0]
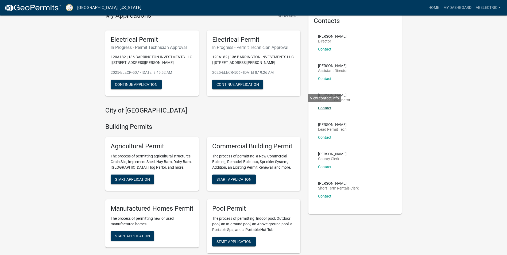
click at [325, 108] on link "Contact" at bounding box center [324, 108] width 13 height 4
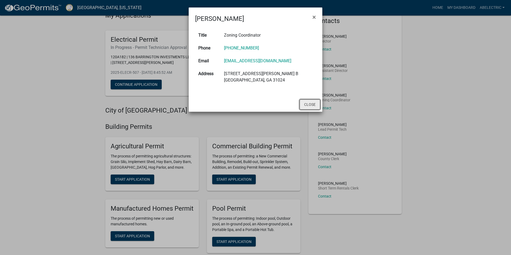
click at [310, 104] on button "Close" at bounding box center [310, 104] width 21 height 10
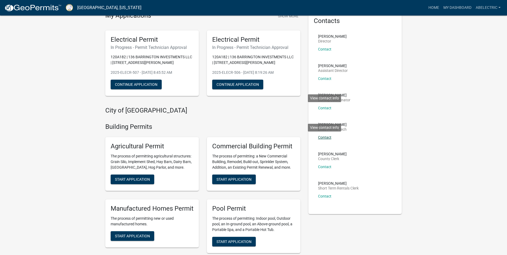
click at [329, 138] on link "Contact" at bounding box center [324, 137] width 13 height 4
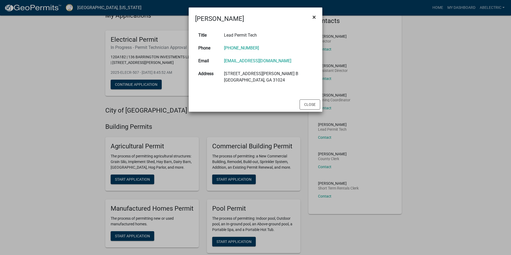
click at [316, 16] on button "×" at bounding box center [314, 17] width 12 height 15
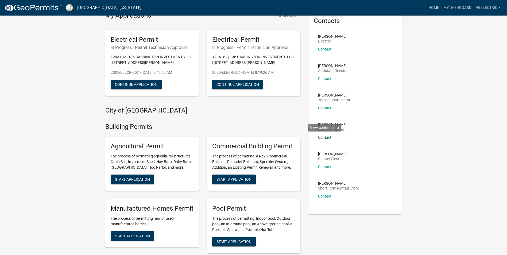
click at [329, 136] on link "Contact" at bounding box center [324, 137] width 13 height 4
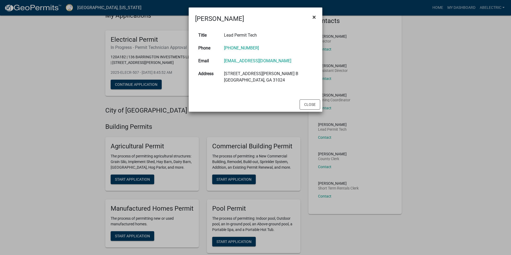
click at [316, 17] on span "×" at bounding box center [313, 16] width 3 height 7
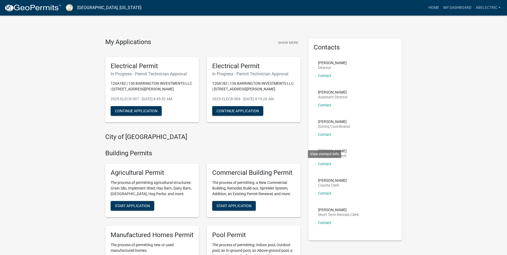
scroll to position [0, 0]
click at [289, 41] on button "Show More" at bounding box center [288, 42] width 25 height 9
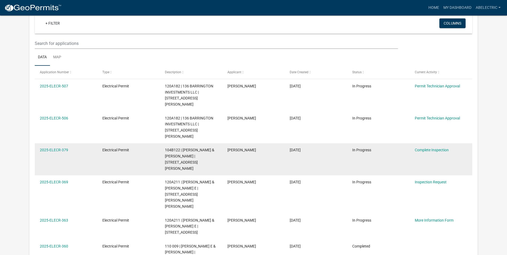
scroll to position [44, 0]
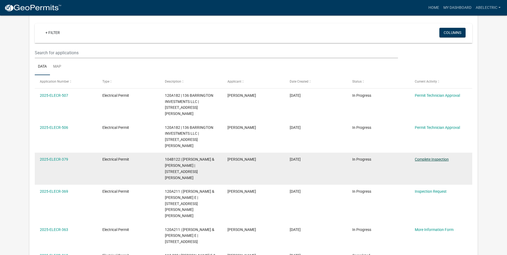
click at [444, 157] on link "Complete Inspection" at bounding box center [432, 159] width 34 height 4
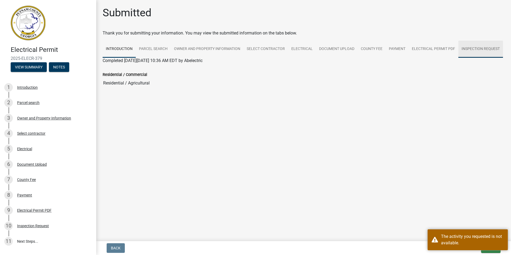
click at [472, 52] on link "Inspection Request" at bounding box center [480, 49] width 45 height 17
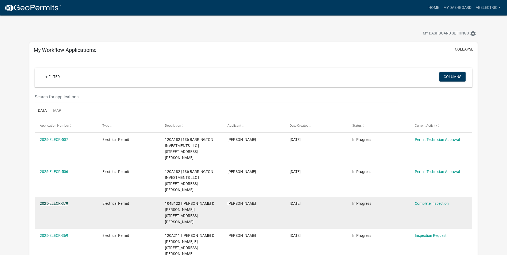
click at [65, 201] on link "2025-ELECR-379" at bounding box center [54, 203] width 28 height 4
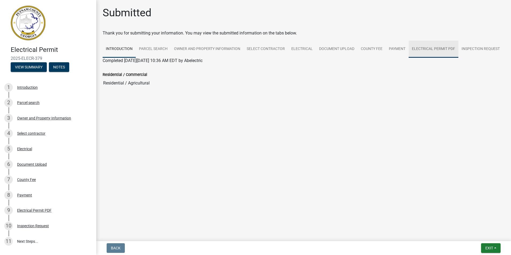
click at [425, 48] on link "Electrical Permit PDF" at bounding box center [434, 49] width 50 height 17
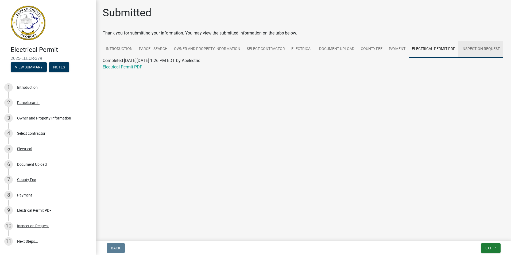
click at [485, 50] on link "Inspection Request" at bounding box center [480, 49] width 45 height 17
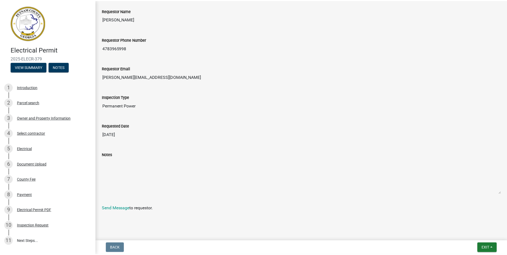
scroll to position [81, 0]
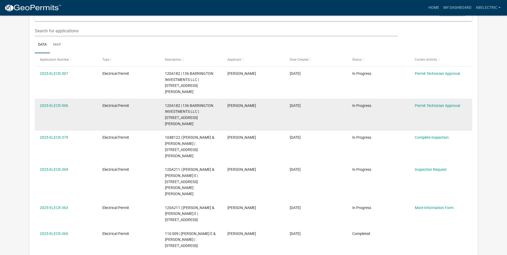
scroll to position [53, 0]
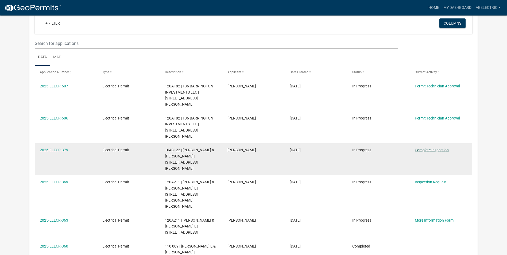
click at [422, 148] on link "Complete Inspection" at bounding box center [432, 150] width 34 height 4
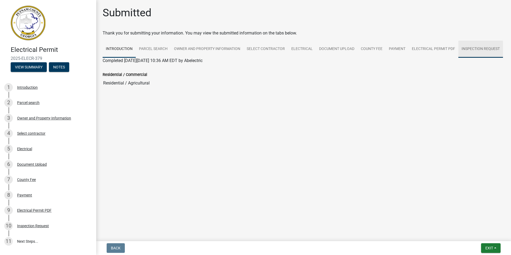
click at [496, 50] on link "Inspection Request" at bounding box center [480, 49] width 45 height 17
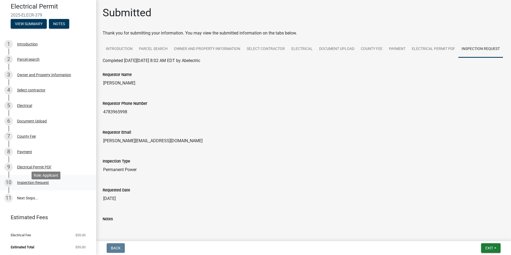
scroll to position [44, 0]
click at [396, 50] on link "Payment" at bounding box center [397, 49] width 23 height 17
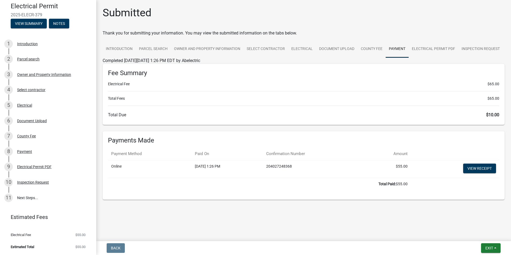
scroll to position [5, 0]
click at [487, 173] on link "View receipt" at bounding box center [479, 169] width 33 height 10
click at [486, 117] on span "$10.00" at bounding box center [492, 114] width 13 height 5
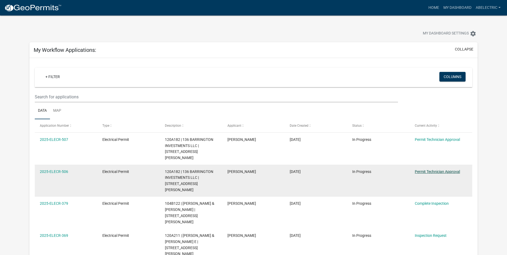
click at [432, 169] on link "Permit Technician Approval" at bounding box center [437, 171] width 45 height 4
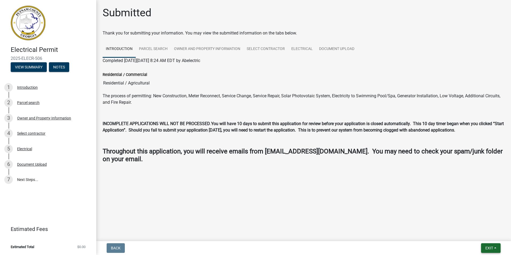
click at [493, 251] on button "Exit" at bounding box center [491, 248] width 20 height 10
click at [478, 236] on button "Save & Exit" at bounding box center [479, 234] width 43 height 13
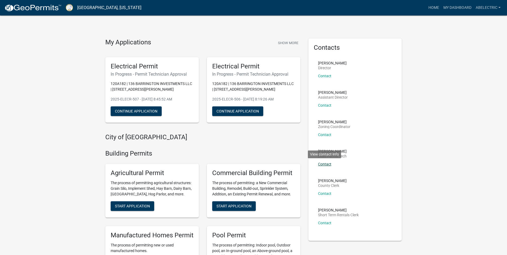
click at [329, 164] on link "Contact" at bounding box center [324, 164] width 13 height 4
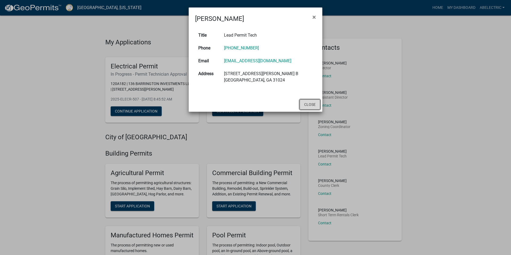
click at [311, 106] on button "Close" at bounding box center [310, 104] width 21 height 10
